Goal: Information Seeking & Learning: Check status

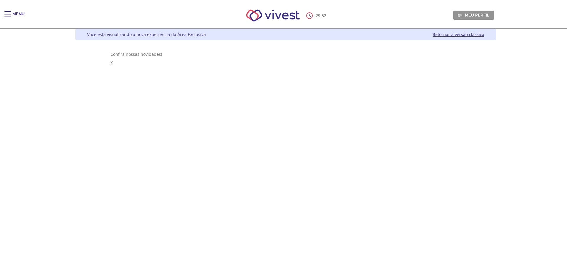
click at [11, 11] on span "Main header" at bounding box center [7, 11] width 6 height 1
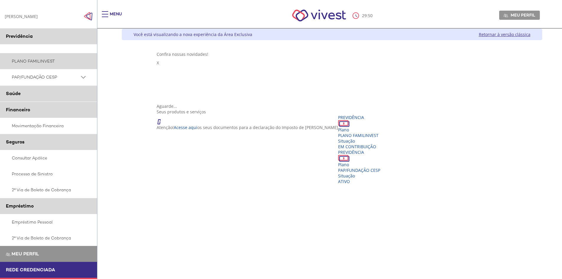
click at [48, 66] on link "PLANO FAMILINVEST" at bounding box center [48, 61] width 97 height 16
click at [37, 74] on span "PAP/FUNDAÇÃO CESP" at bounding box center [46, 76] width 68 height 7
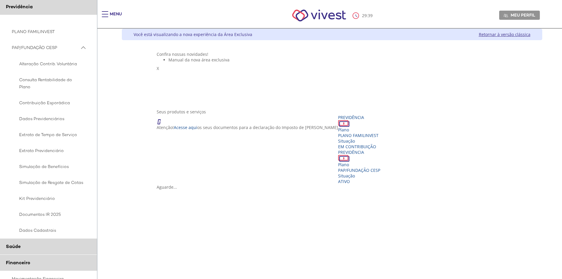
scroll to position [59, 0]
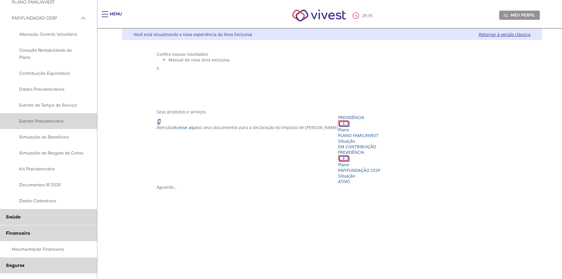
click at [55, 122] on span "Extrato Previdenciário" at bounding box center [48, 120] width 72 height 7
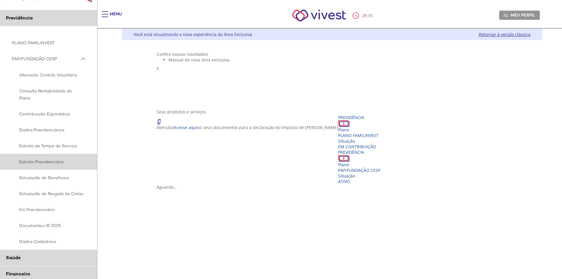
scroll to position [0, 0]
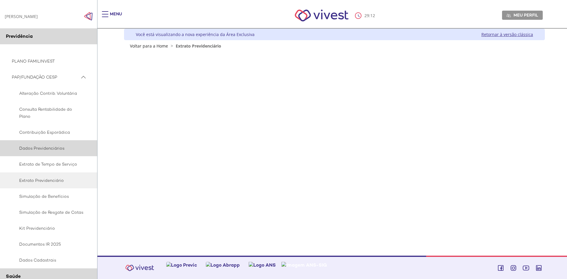
click at [45, 149] on span "Dados Previdenciários" at bounding box center [48, 148] width 72 height 7
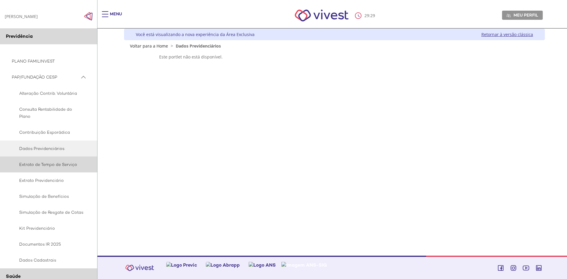
click at [48, 168] on span "Extrato de Tempo de Serviço" at bounding box center [48, 164] width 72 height 7
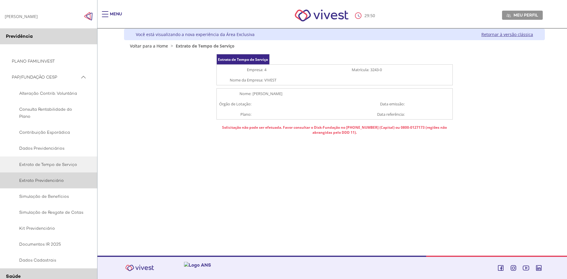
drag, startPoint x: 0, startPoint y: 0, endPoint x: 43, endPoint y: 183, distance: 187.7
click at [43, 183] on span "Extrato Previdenciário" at bounding box center [48, 180] width 72 height 7
click at [54, 179] on span "Extrato Previdenciário" at bounding box center [48, 180] width 72 height 7
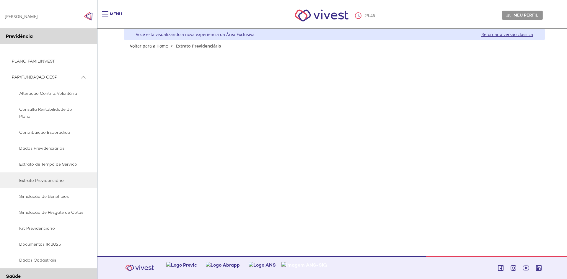
click at [57, 77] on span "PAP/FUNDAÇÃO CESP" at bounding box center [46, 76] width 68 height 7
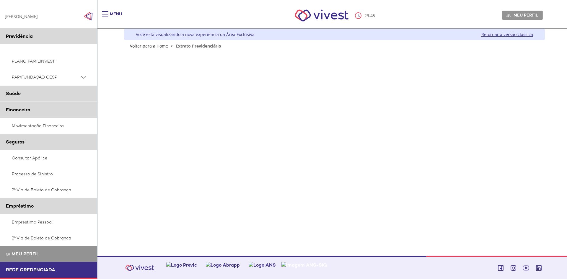
click at [57, 77] on span "PAP/FUNDAÇÃO CESP" at bounding box center [46, 76] width 68 height 7
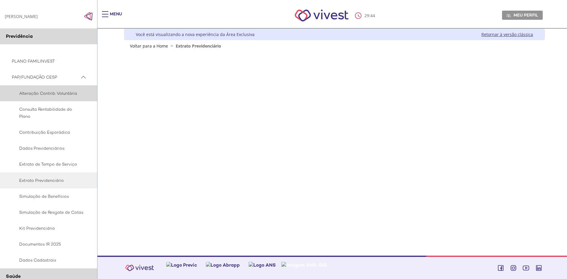
click at [54, 92] on span "Alteração Contrib. Voluntária" at bounding box center [48, 93] width 72 height 7
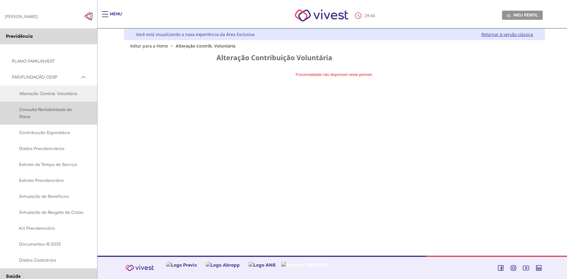
click at [40, 114] on span "Consulta Rentabilidade do Plano" at bounding box center [48, 113] width 72 height 14
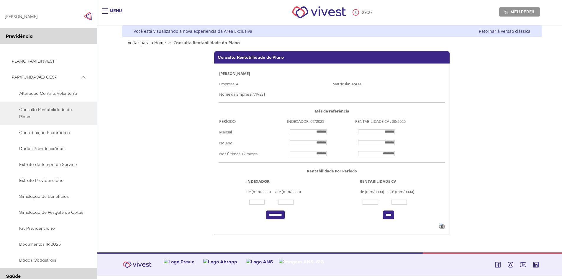
scroll to position [4, 0]
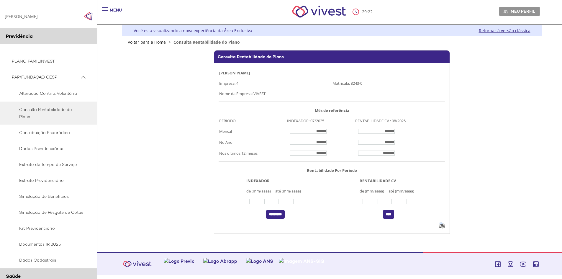
click at [488, 29] on link "Retornar à versão clássica" at bounding box center [505, 31] width 52 height 6
